Goal: Check status: Check status

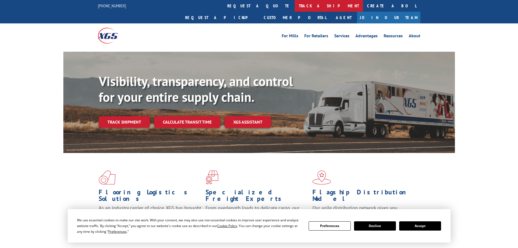
click at [295, 7] on link "track a shipment" at bounding box center [329, 6] width 68 height 12
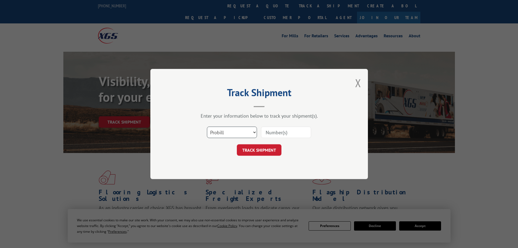
click at [238, 130] on select "Select category... Probill BOL PO" at bounding box center [232, 132] width 50 height 11
select select "po"
click at [207, 127] on select "Select category... Probill BOL PO" at bounding box center [232, 132] width 50 height 11
click at [277, 133] on input at bounding box center [286, 132] width 50 height 11
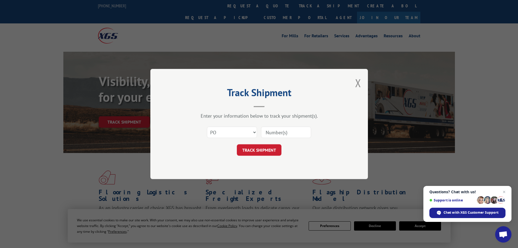
paste input "81532410"
type input "81532410"
click at [259, 151] on button "TRACK SHIPMENT" at bounding box center [259, 149] width 45 height 11
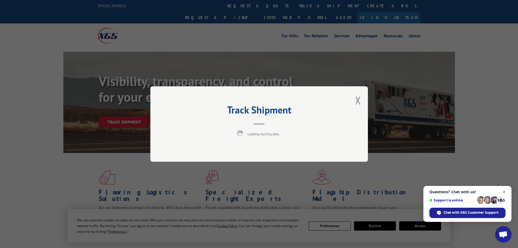
click at [505, 192] on span "Close chat" at bounding box center [504, 192] width 7 height 7
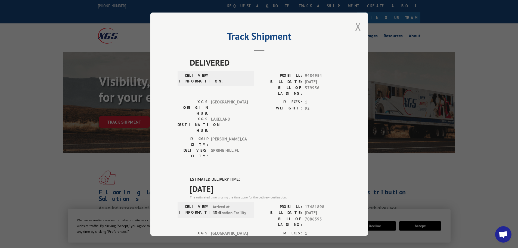
click at [357, 26] on button "Close modal" at bounding box center [358, 26] width 6 height 14
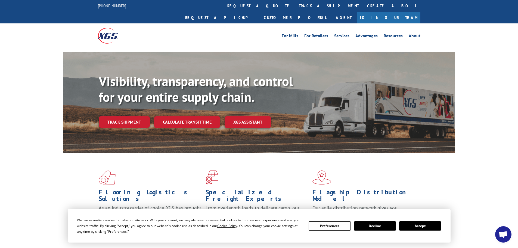
click at [423, 226] on button "Accept" at bounding box center [421, 225] width 42 height 9
